Goal: Task Accomplishment & Management: Use online tool/utility

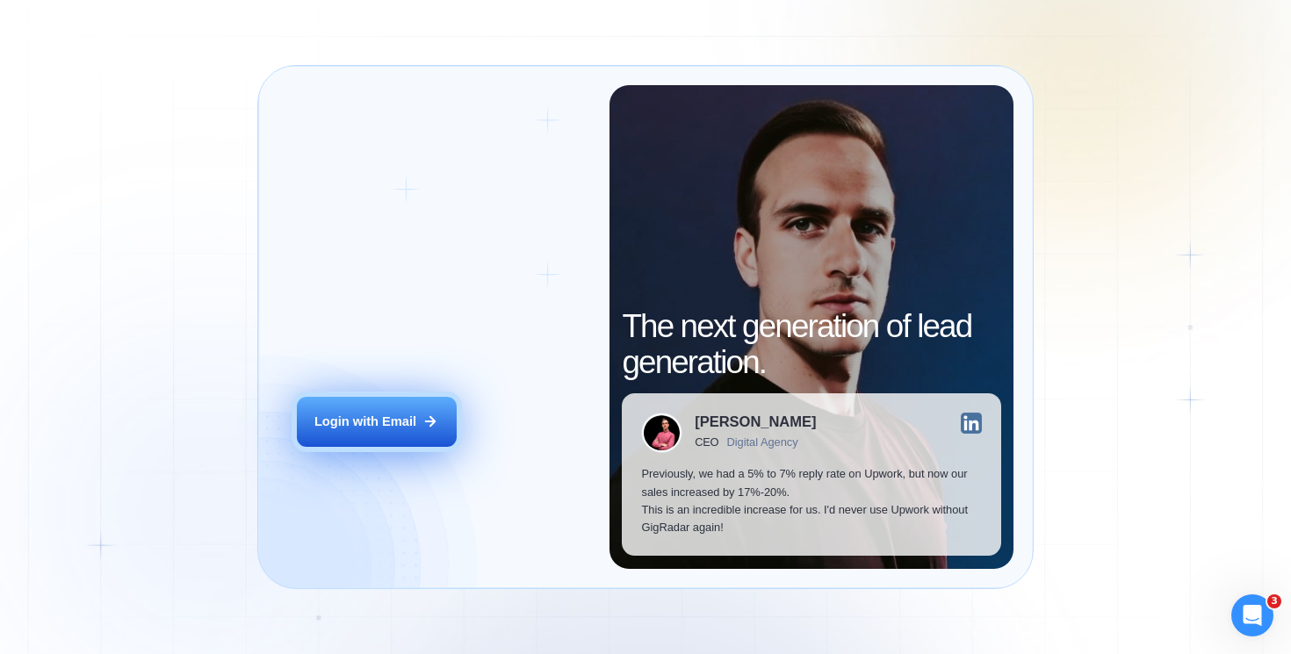
click at [380, 418] on div "Login with Email" at bounding box center [365, 422] width 102 height 18
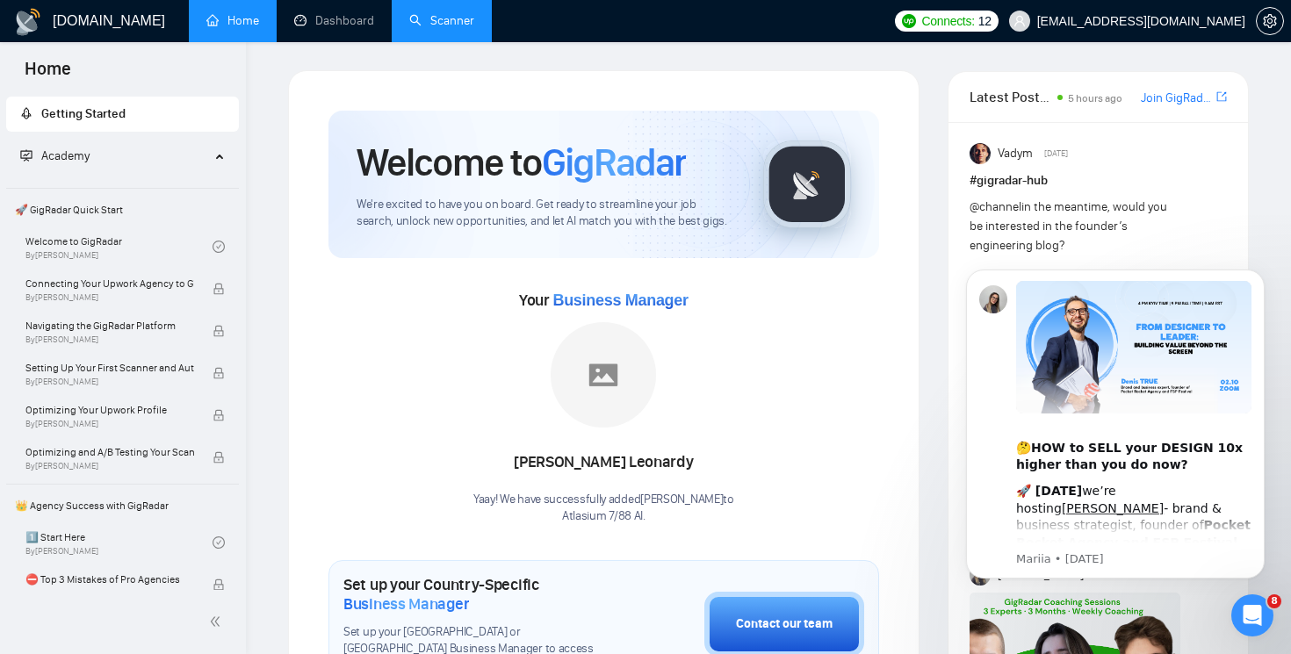
click at [428, 21] on link "Scanner" at bounding box center [441, 20] width 65 height 15
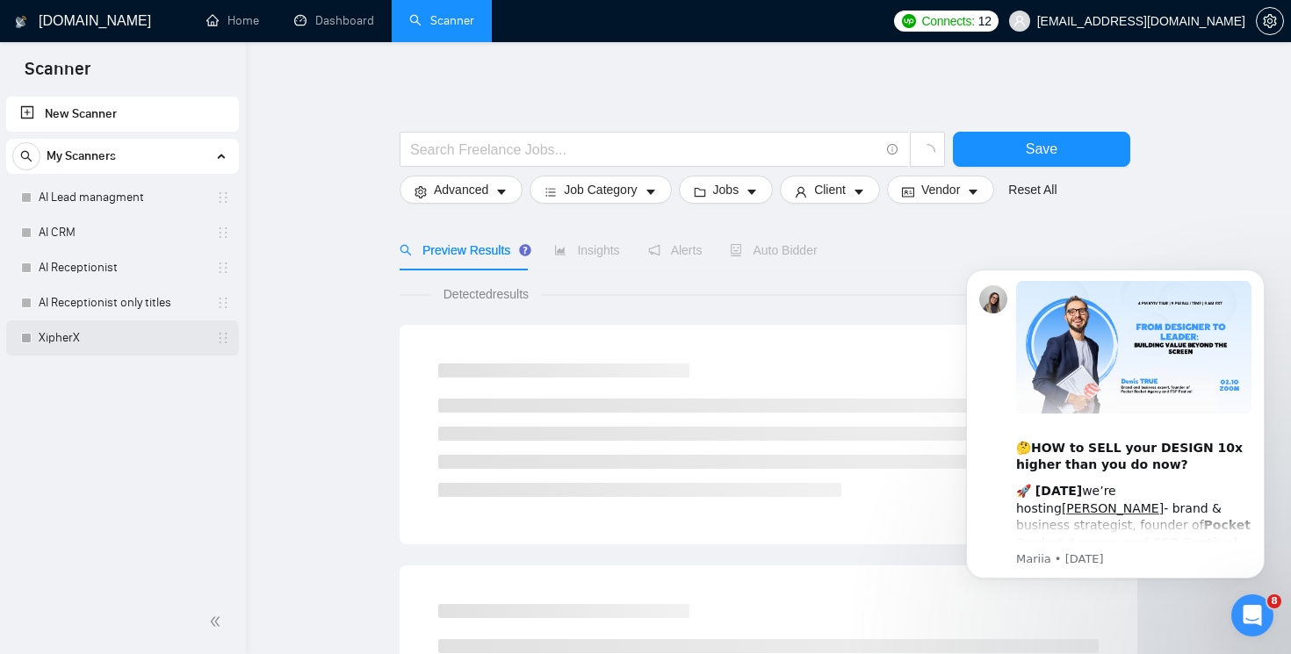
click at [94, 343] on link "XipherX" at bounding box center [122, 338] width 167 height 35
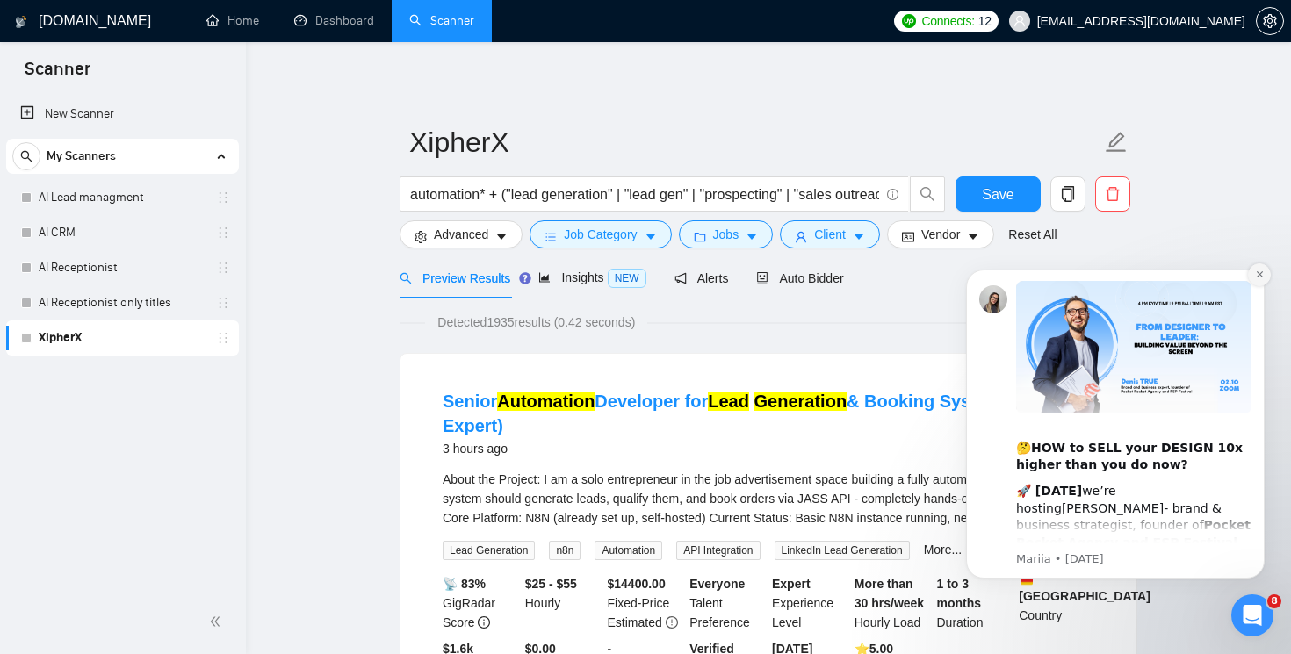
click at [1261, 273] on icon "Dismiss notification" at bounding box center [1259, 274] width 6 height 6
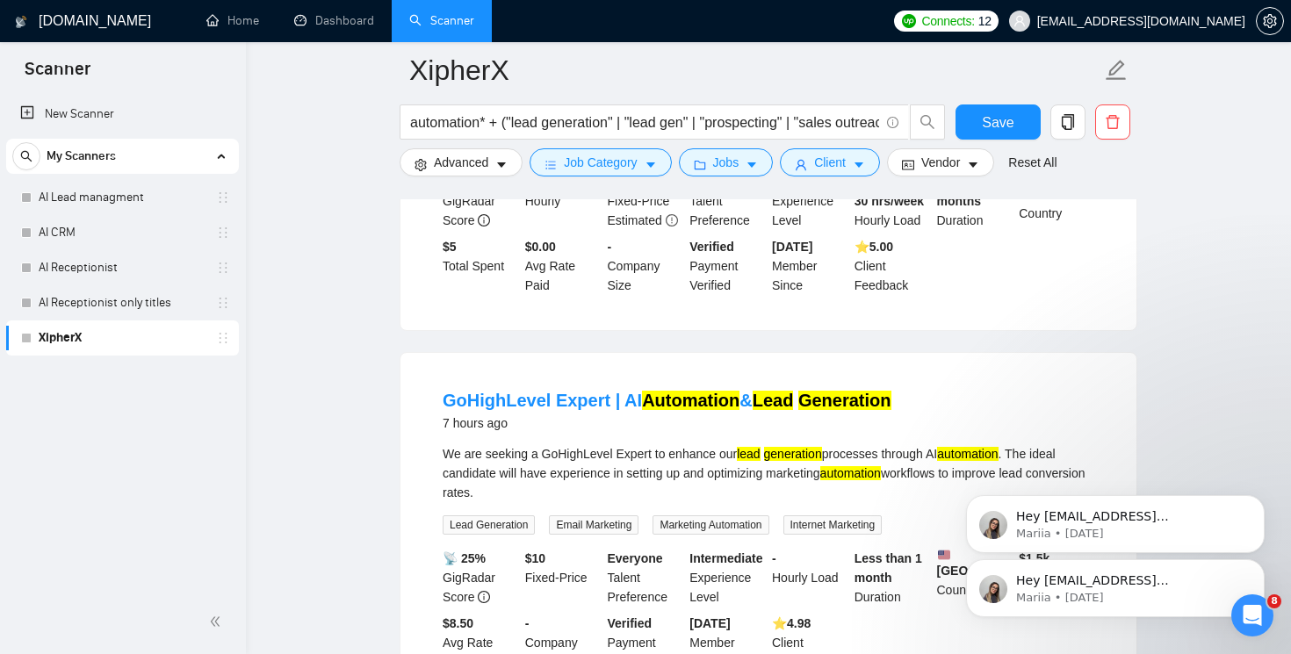
scroll to position [820, 0]
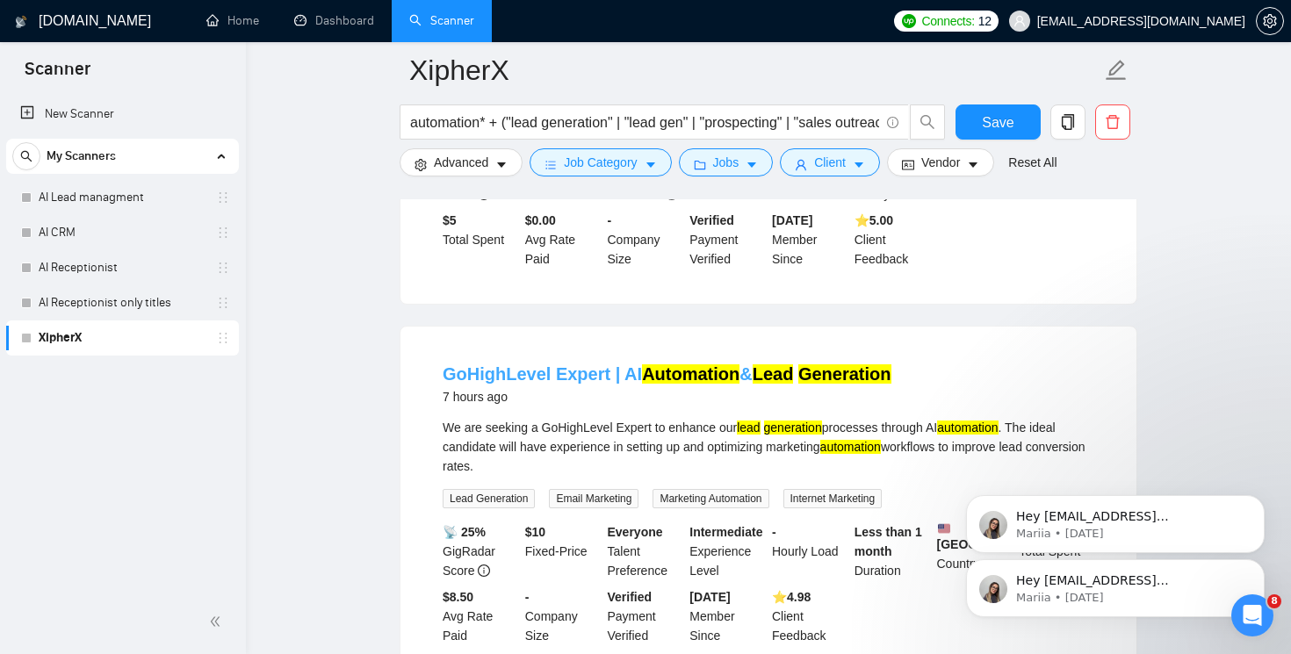
click at [679, 384] on mark "Automation" at bounding box center [691, 374] width 98 height 19
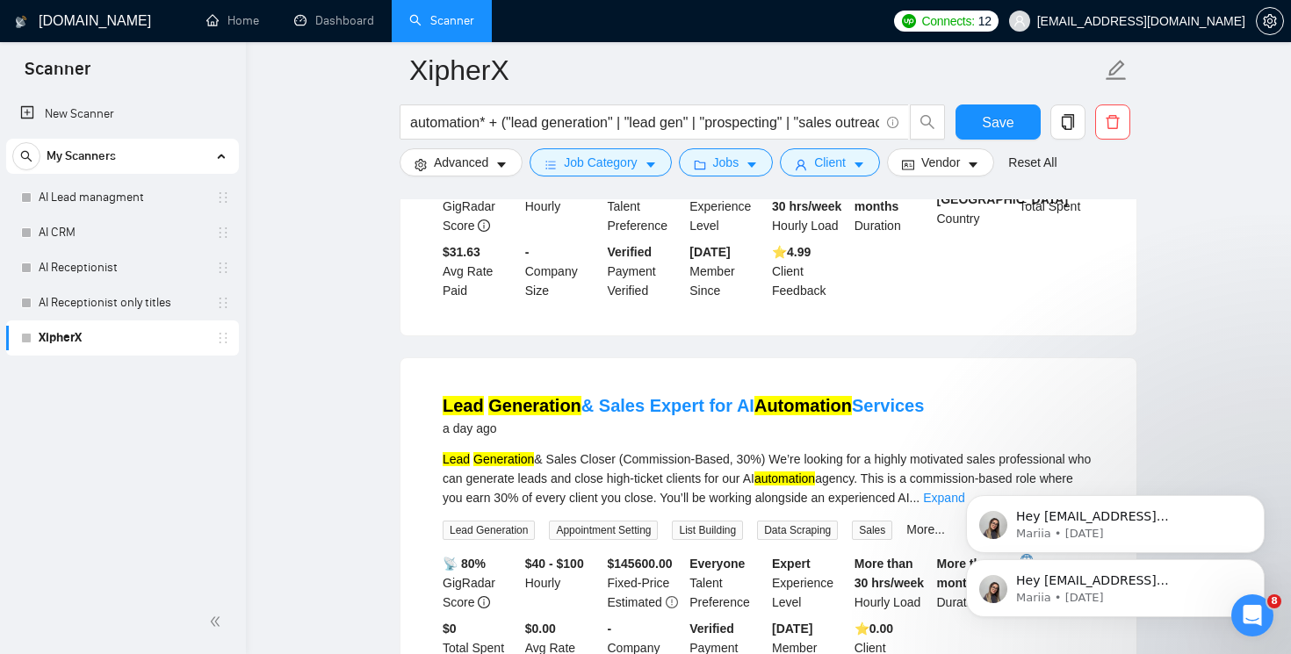
scroll to position [2353, 0]
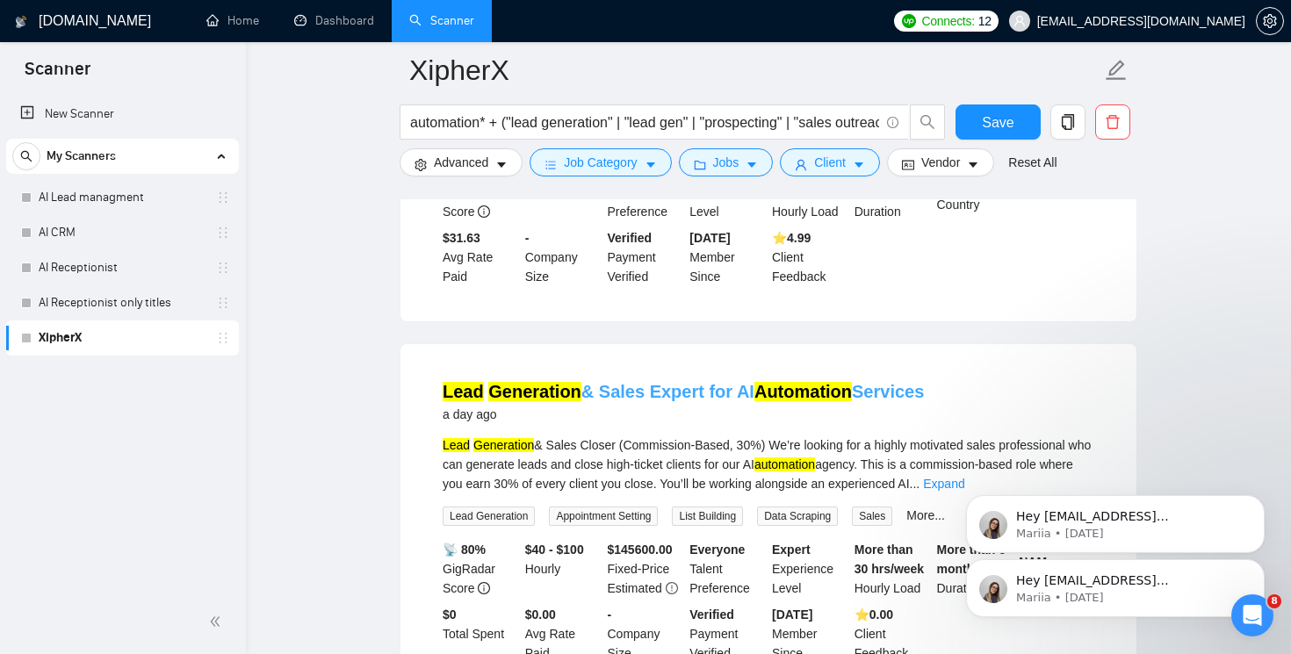
click at [800, 387] on mark "Automation" at bounding box center [804, 391] width 98 height 19
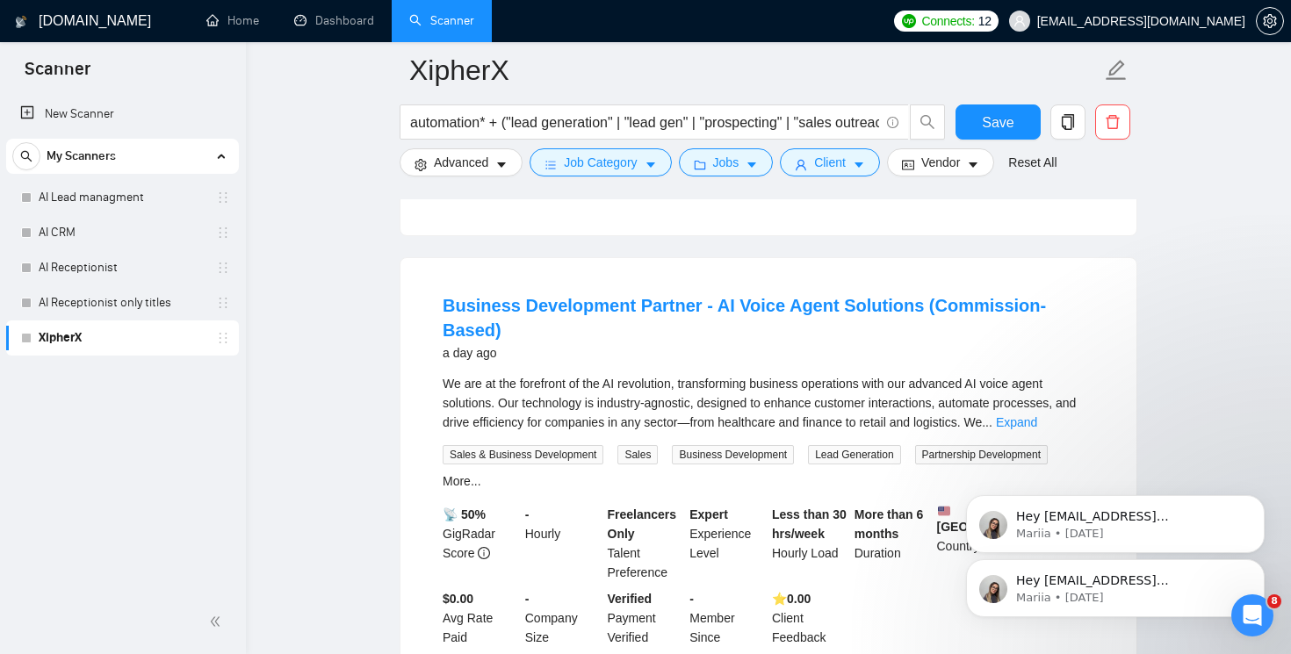
scroll to position [2858, 0]
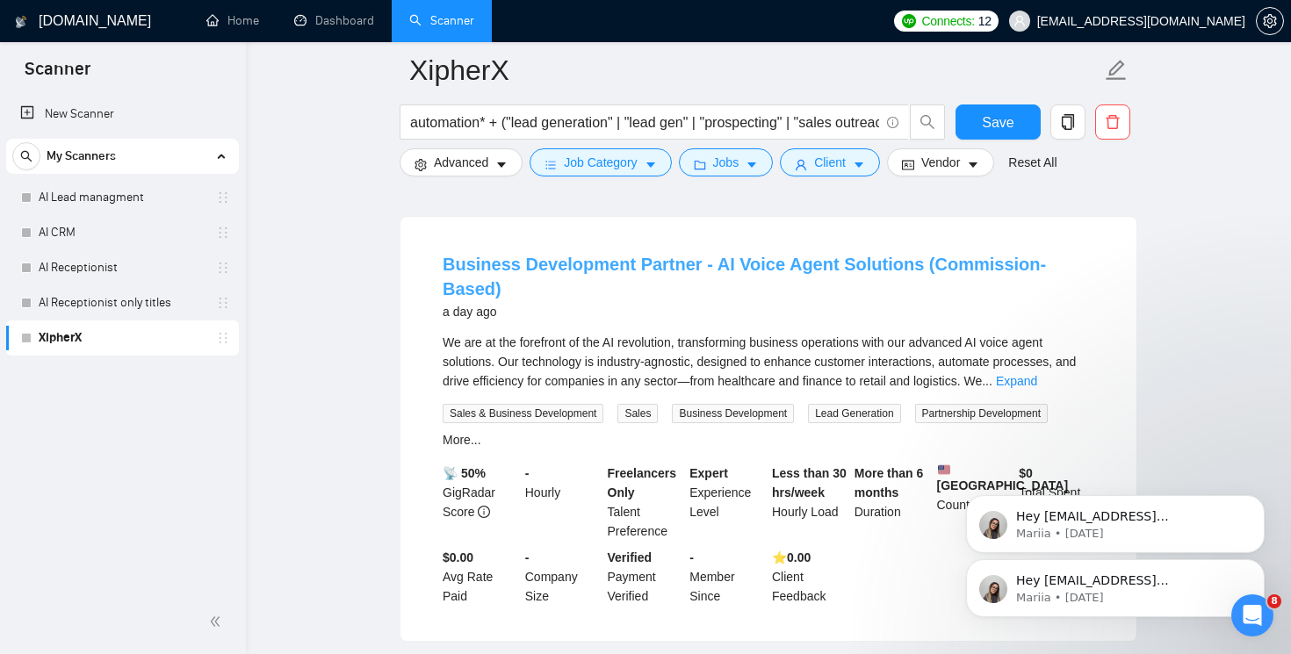
click at [829, 264] on link "Business Development Partner - AI Voice Agent Solutions (Commission-Based)" at bounding box center [745, 277] width 604 height 44
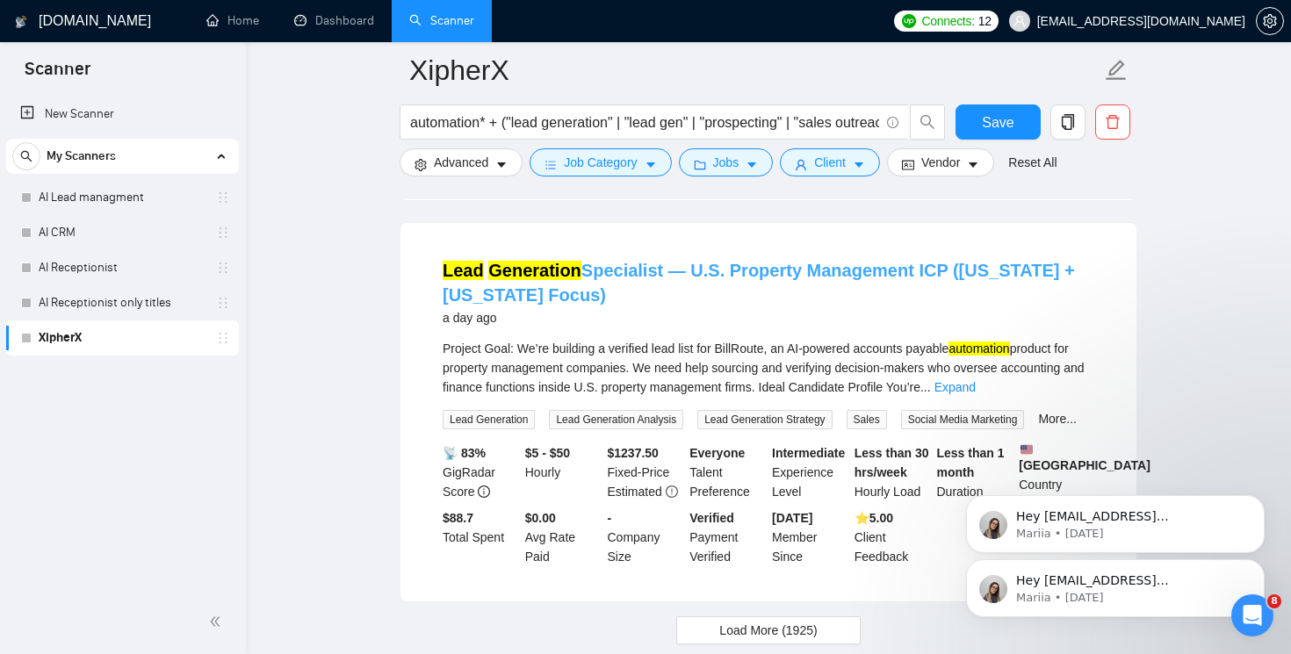
scroll to position [3811, 0]
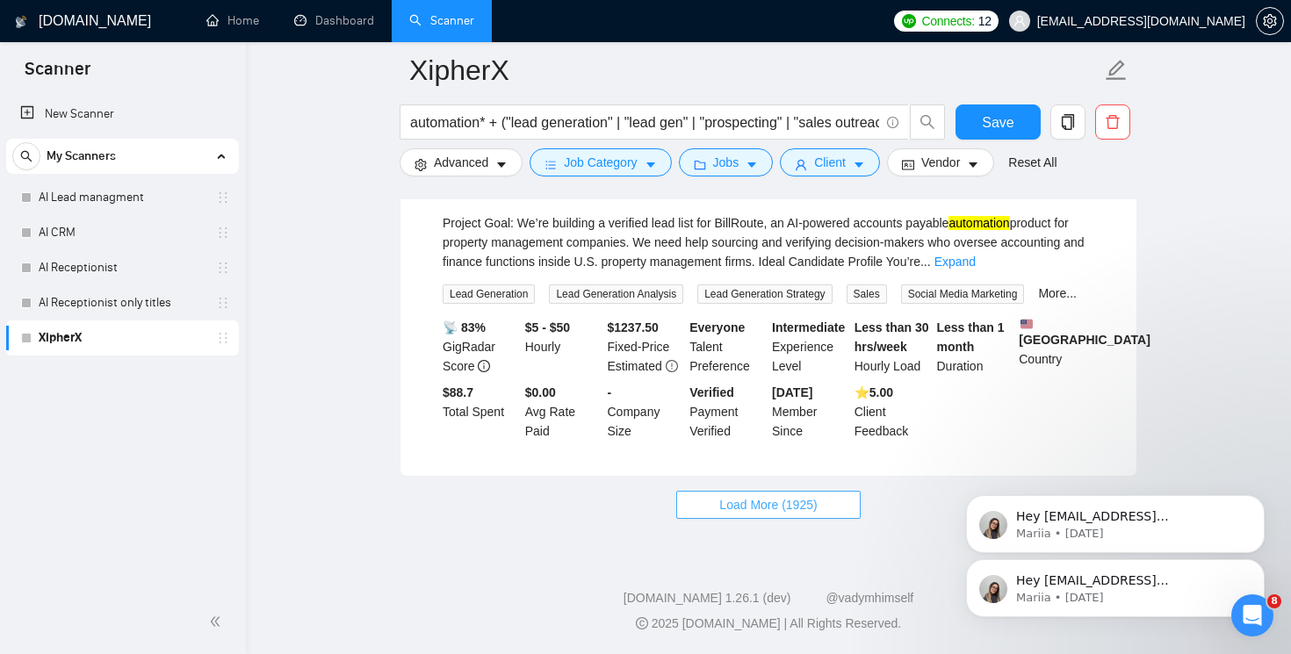
click at [770, 508] on span "Load More (1925)" at bounding box center [768, 504] width 98 height 19
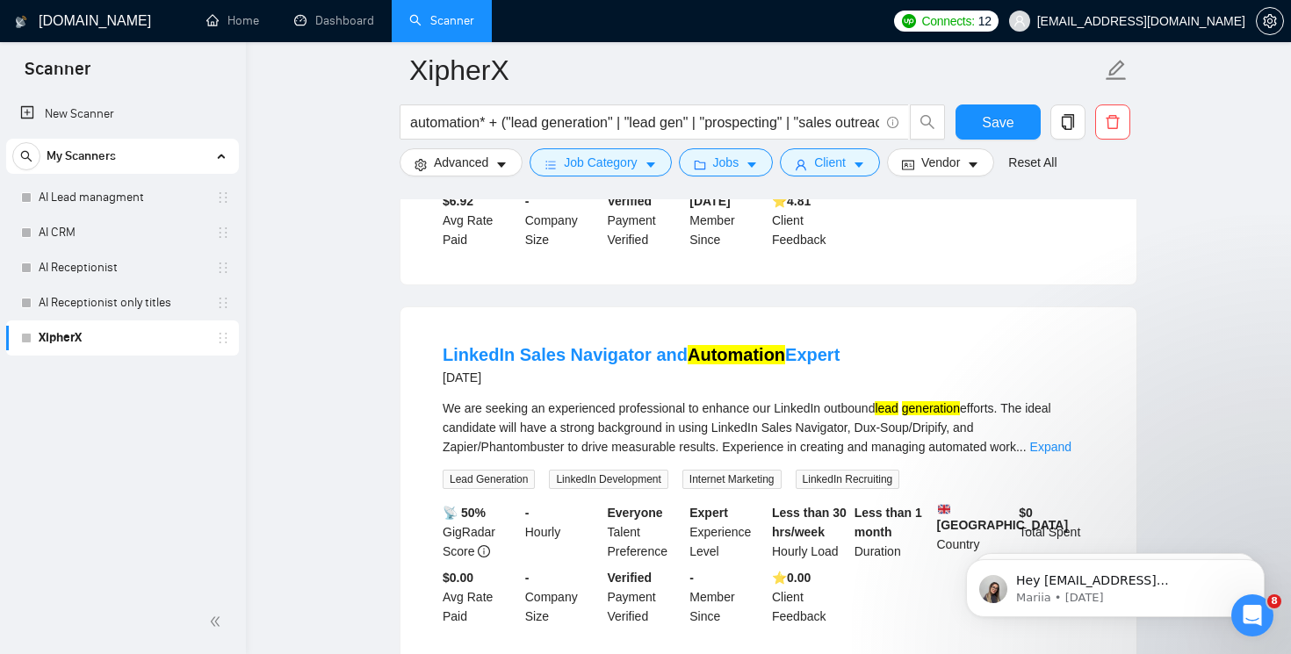
scroll to position [5951, 0]
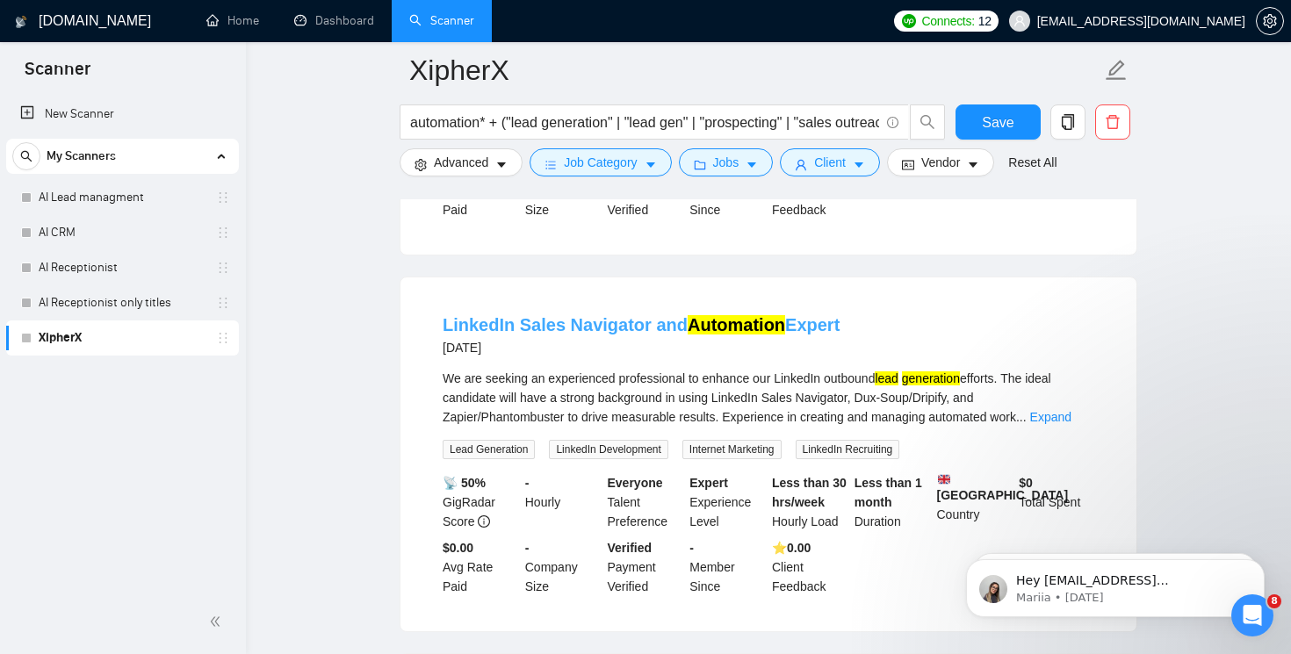
click at [618, 315] on link "LinkedIn Sales Navigator and Automation Expert" at bounding box center [641, 324] width 397 height 19
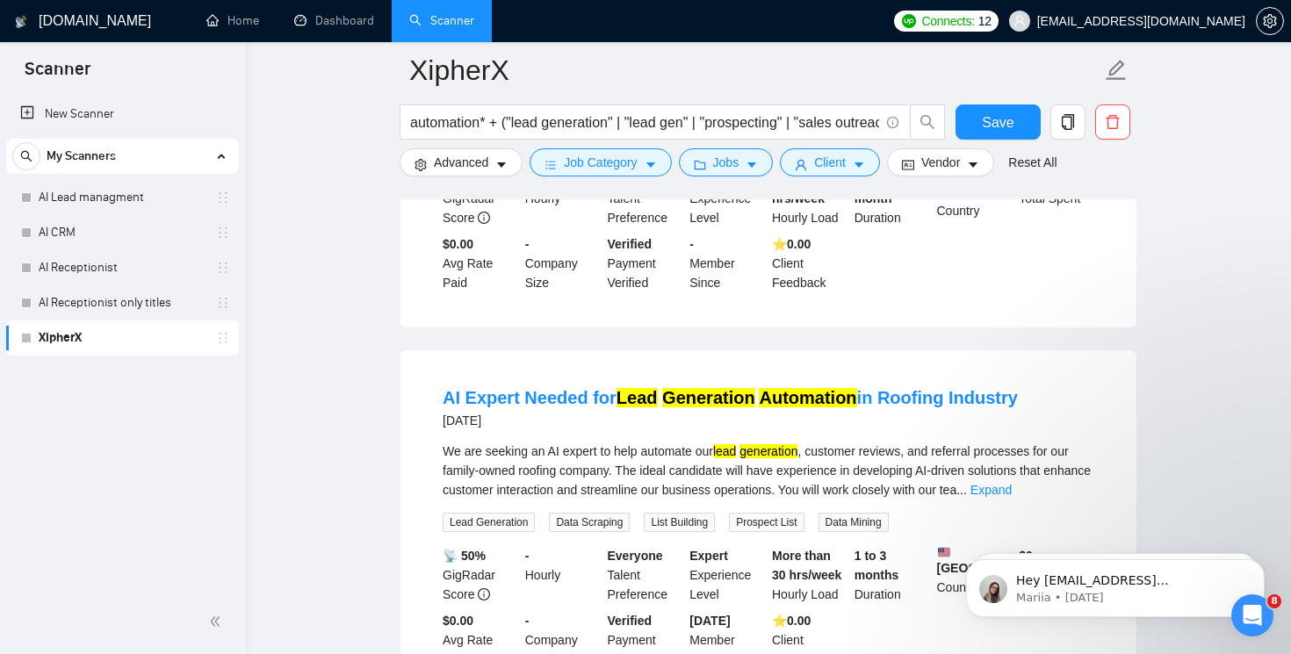
scroll to position [6263, 0]
